Goal: Task Accomplishment & Management: Use online tool/utility

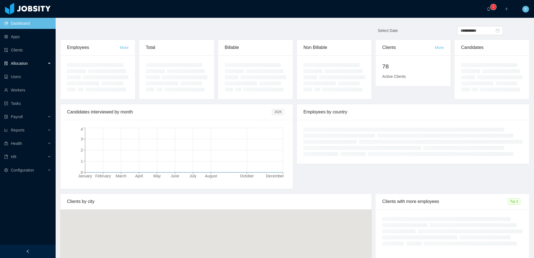
click at [22, 64] on span "Allocation" at bounding box center [19, 63] width 17 height 4
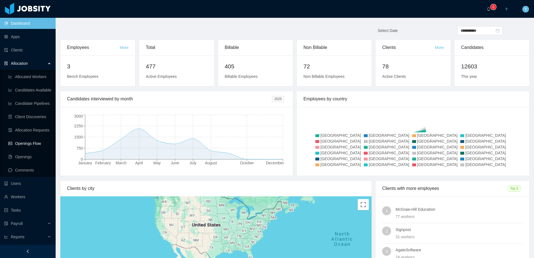
click at [28, 140] on link "Openings Flow" at bounding box center [29, 143] width 43 height 11
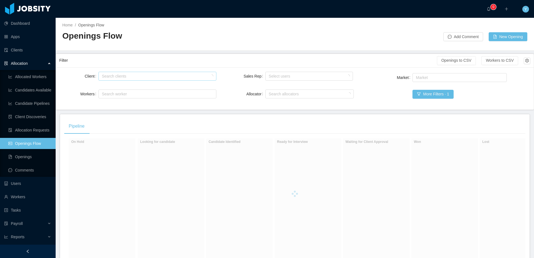
click at [152, 76] on div "Search clients" at bounding box center [156, 76] width 109 height 6
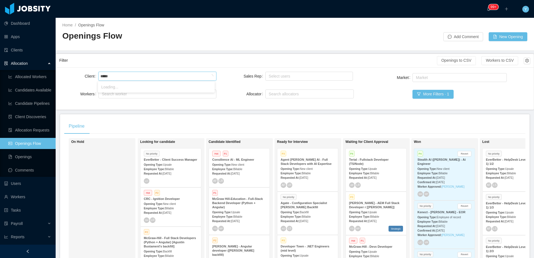
type input "******"
click at [164, 90] on li "McGraw-Hill Education" at bounding box center [156, 87] width 117 height 9
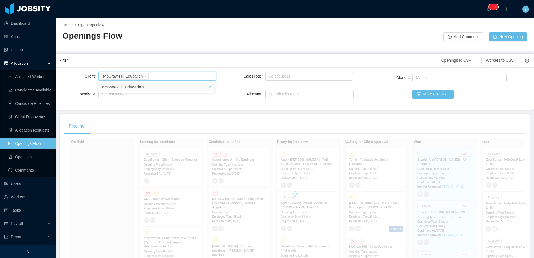
click at [220, 56] on div "Filter" at bounding box center [248, 60] width 378 height 10
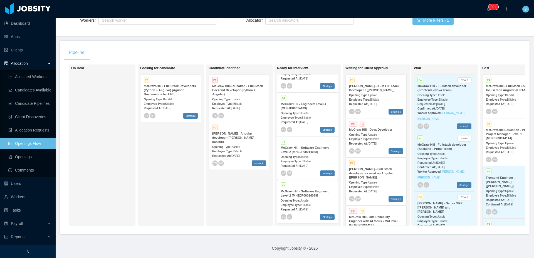
scroll to position [254, 0]
click at [311, 160] on span "Billable" at bounding box center [306, 161] width 9 height 3
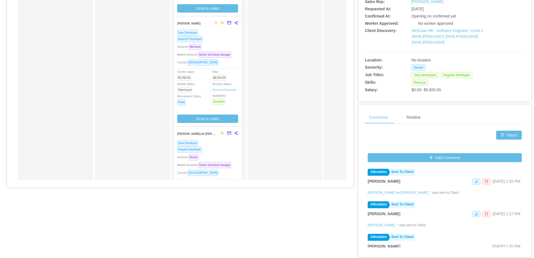
scroll to position [177, 0]
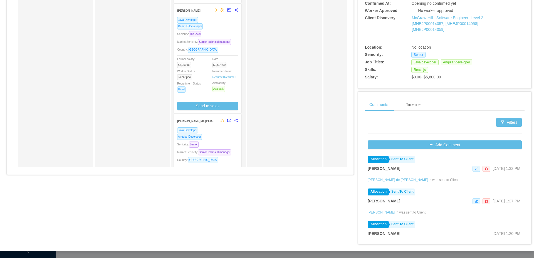
click at [338, 143] on div "Approved" at bounding box center [365, 28] width 78 height 273
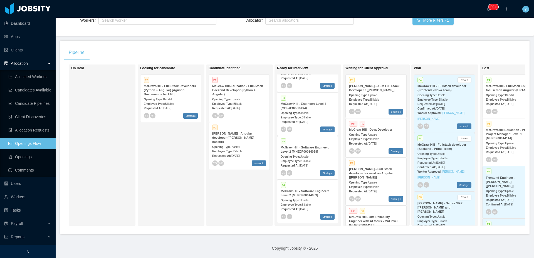
click at [322, 202] on div "Employee Type: Billable" at bounding box center [308, 205] width 54 height 6
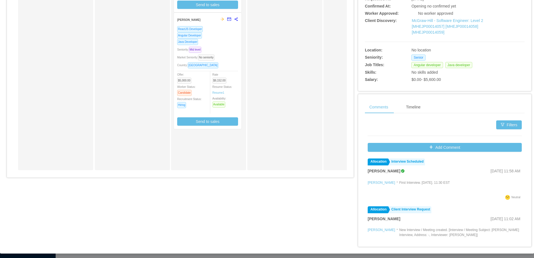
scroll to position [176, 0]
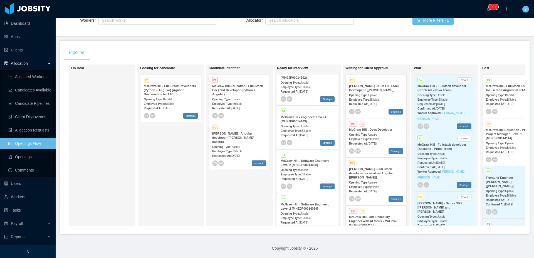
scroll to position [225, 0]
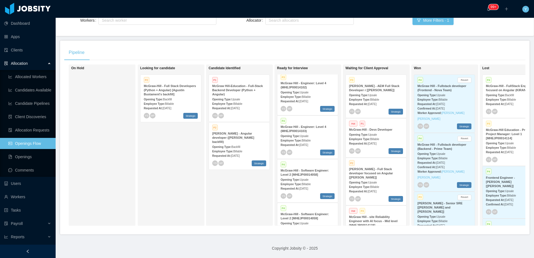
click at [315, 130] on strong "McGraw Hill - Engineer: Level 4 (MHEJP00014103)" at bounding box center [304, 129] width 46 height 8
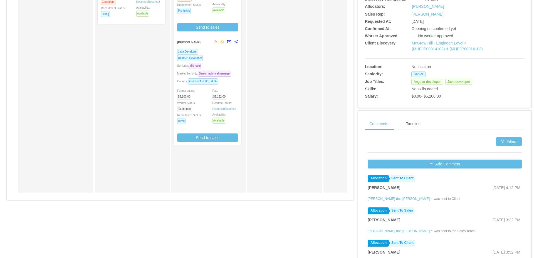
scroll to position [156, 0]
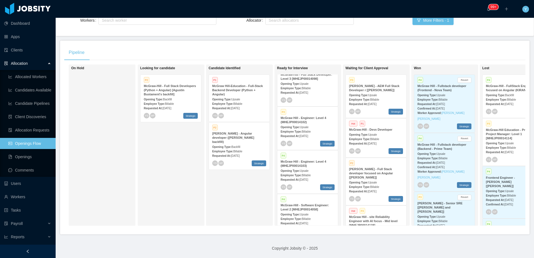
scroll to position [186, 0]
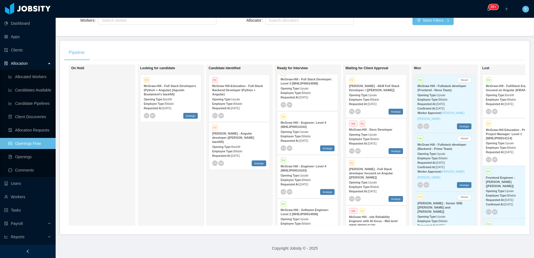
click at [309, 134] on span "Upsale" at bounding box center [304, 132] width 9 height 3
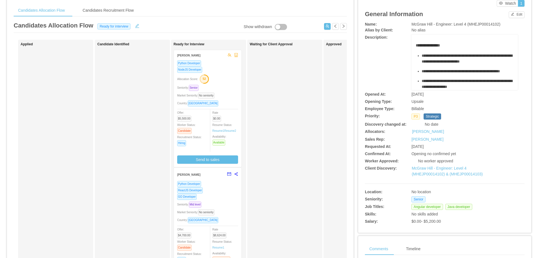
scroll to position [45, 0]
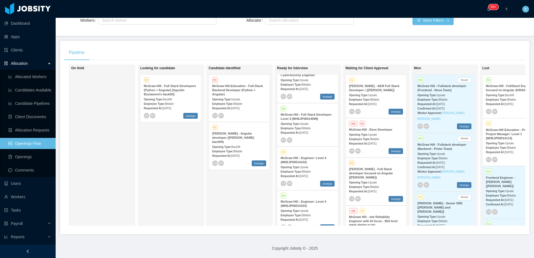
scroll to position [149, 0]
click at [308, 134] on span "[DATE]" at bounding box center [303, 133] width 9 height 3
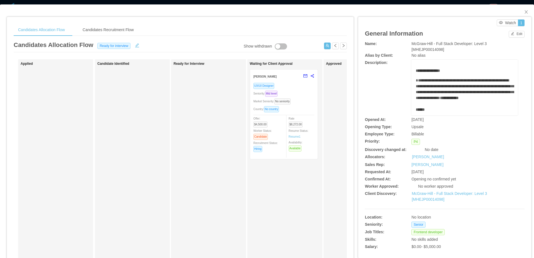
click at [313, 112] on div "Country: No country" at bounding box center [284, 109] width 61 height 6
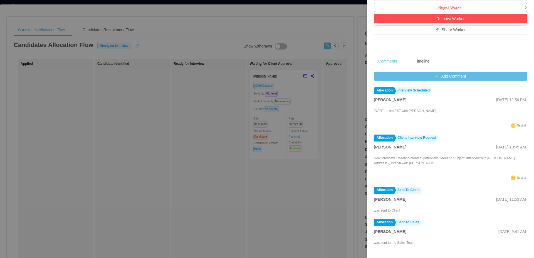
scroll to position [176, 0]
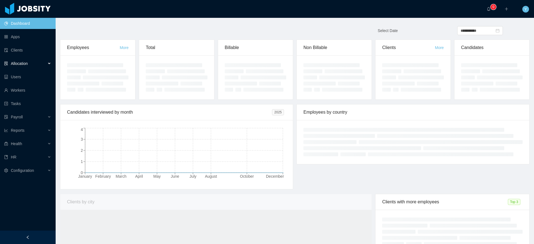
click at [26, 66] on div "Allocation" at bounding box center [28, 63] width 56 height 11
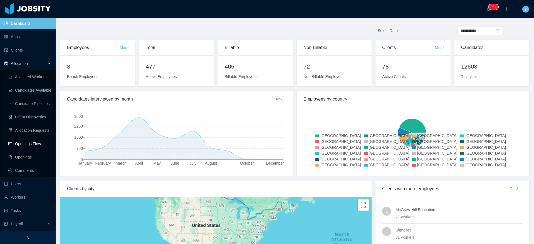
click at [29, 144] on link "Openings Flow" at bounding box center [29, 143] width 43 height 11
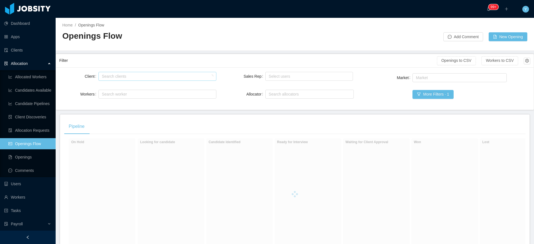
click at [119, 73] on div "Search clients" at bounding box center [156, 76] width 113 height 8
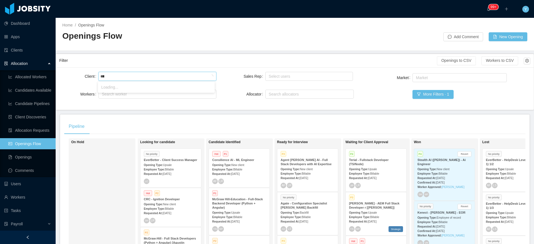
type input "******"
click at [123, 86] on li "McGraw-Hill Education" at bounding box center [156, 87] width 117 height 9
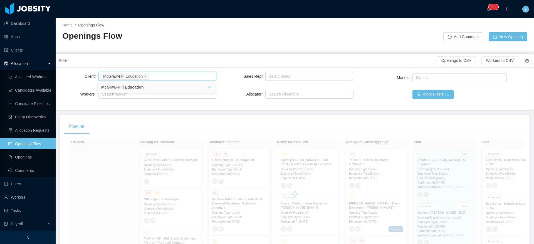
click at [179, 38] on h2 "Openings Flow" at bounding box center [178, 35] width 233 height 11
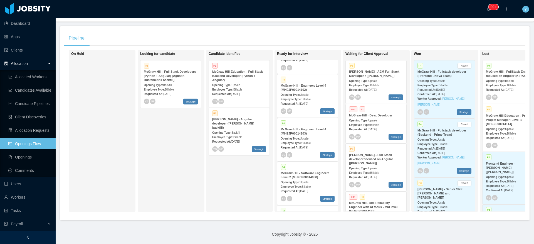
scroll to position [234, 0]
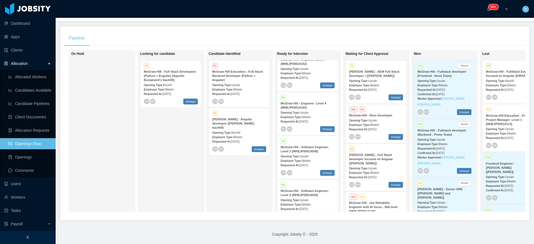
click at [308, 123] on span "[DATE]" at bounding box center [303, 121] width 9 height 3
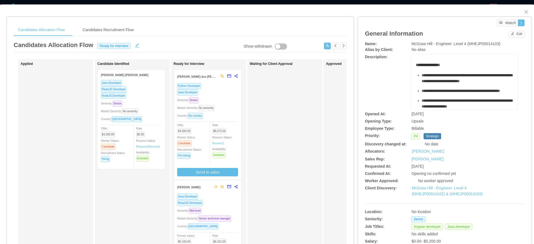
scroll to position [167, 0]
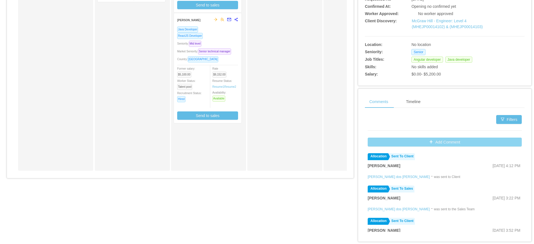
click at [445, 141] on button "Add Comment" at bounding box center [445, 141] width 154 height 9
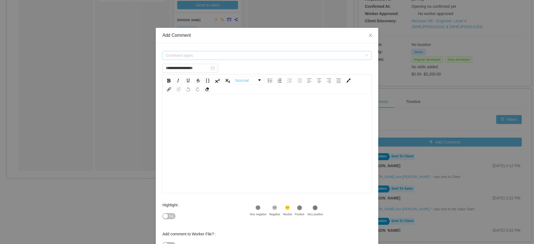
click at [337, 59] on span "Comment types" at bounding box center [265, 55] width 199 height 8
click at [337, 59] on div "Comment types" at bounding box center [265, 55] width 199 height 8
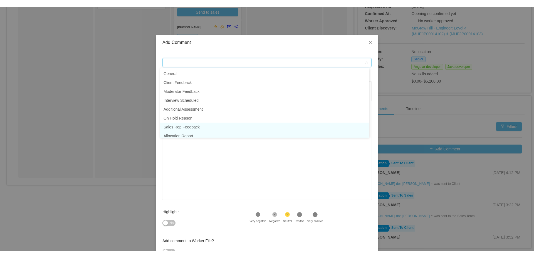
scroll to position [3, 0]
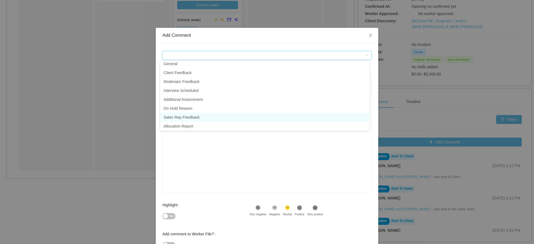
click at [215, 116] on li "Sales Rep Feedback" at bounding box center [264, 117] width 209 height 9
type input "**********"
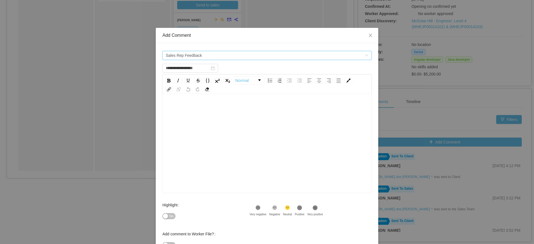
click at [219, 136] on div "rdw-editor" at bounding box center [267, 151] width 201 height 97
click at [369, 37] on icon "icon: close" at bounding box center [370, 35] width 4 height 4
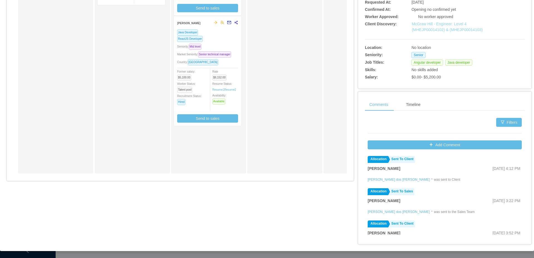
scroll to position [0, 0]
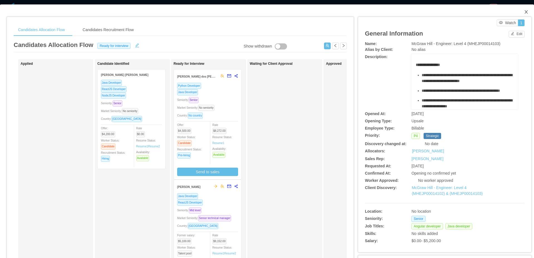
click at [525, 11] on icon "icon: close" at bounding box center [526, 11] width 3 height 3
